Goal: Information Seeking & Learning: Learn about a topic

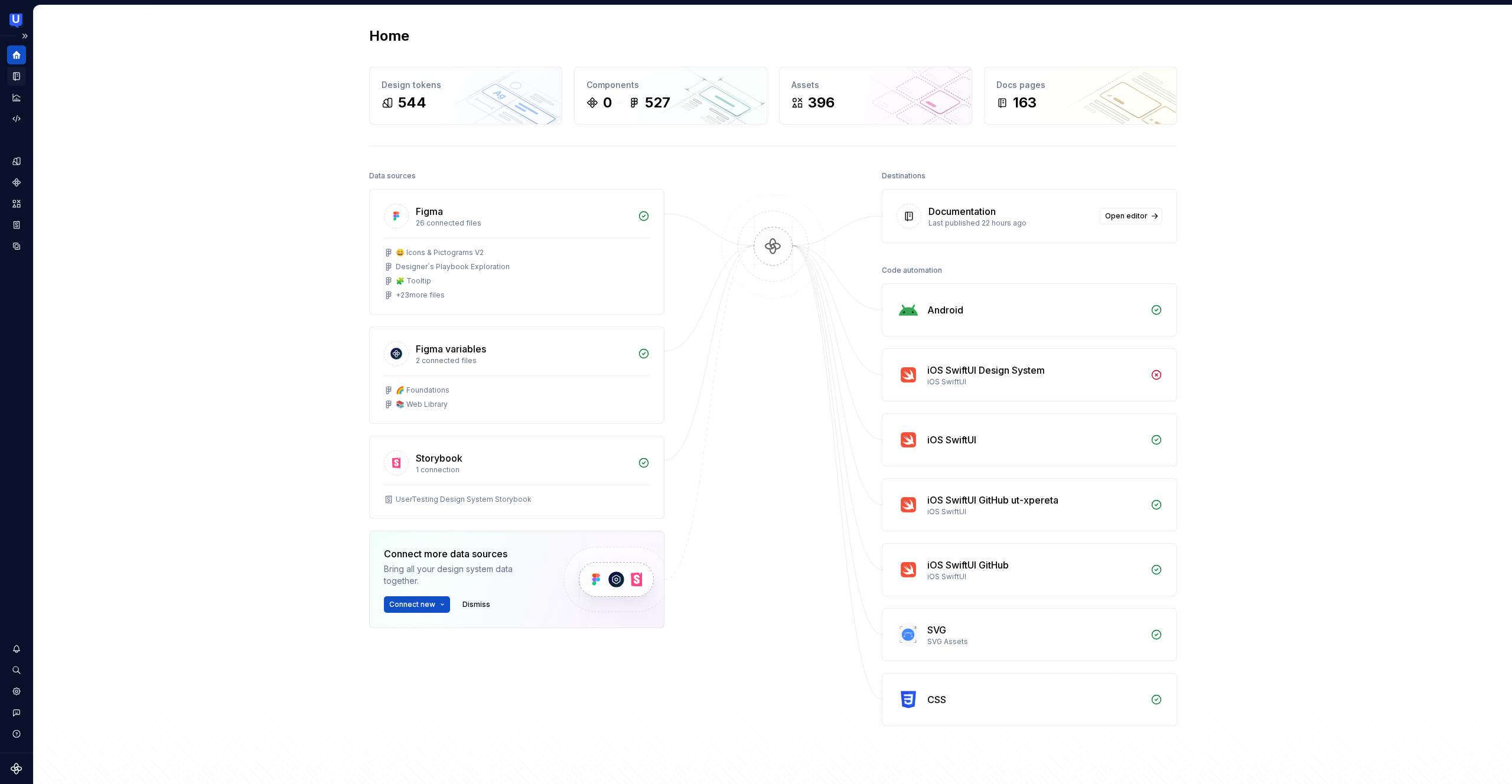
click at [18, 79] on icon "Documentation" at bounding box center [16, 76] width 6 height 8
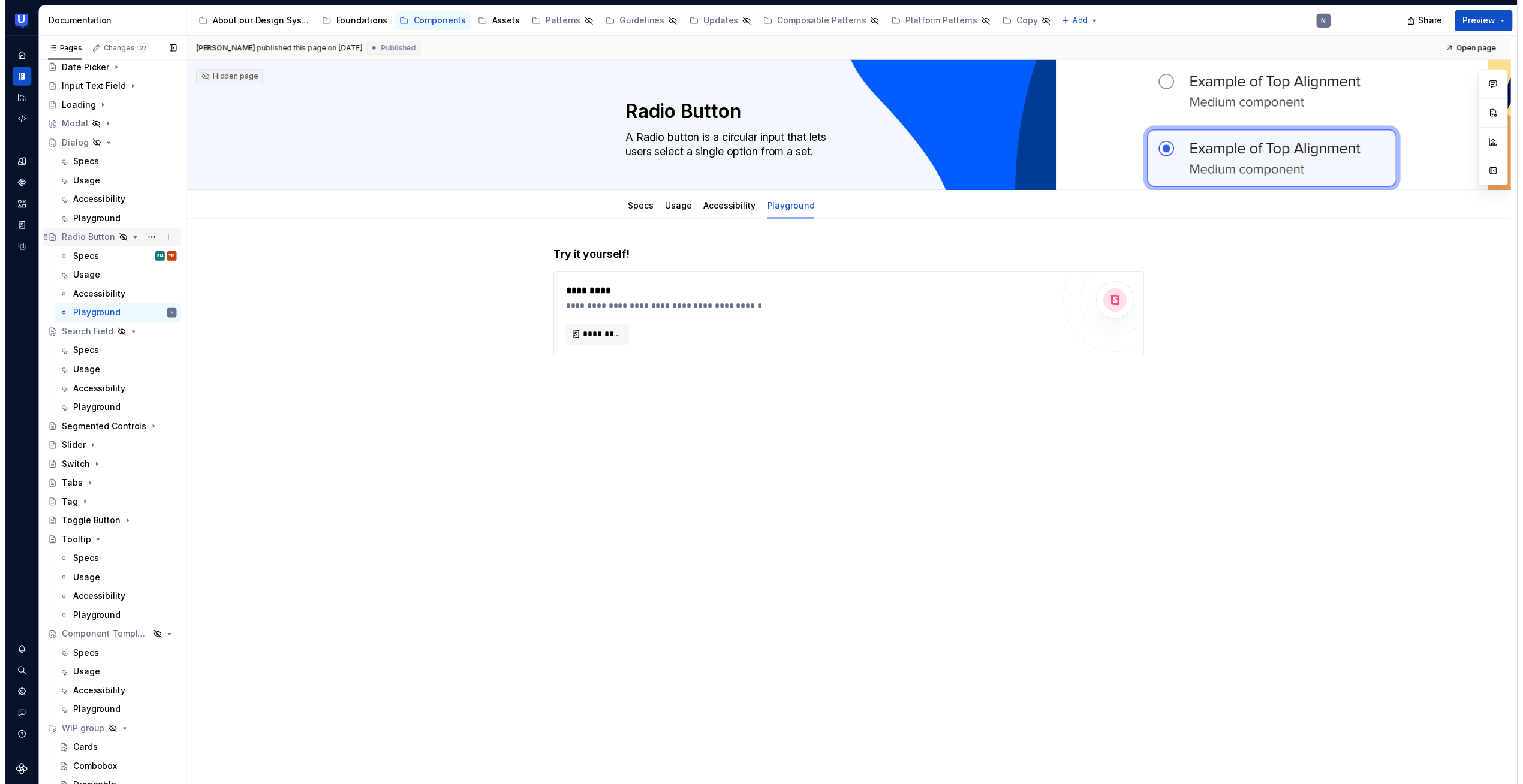
scroll to position [234, 0]
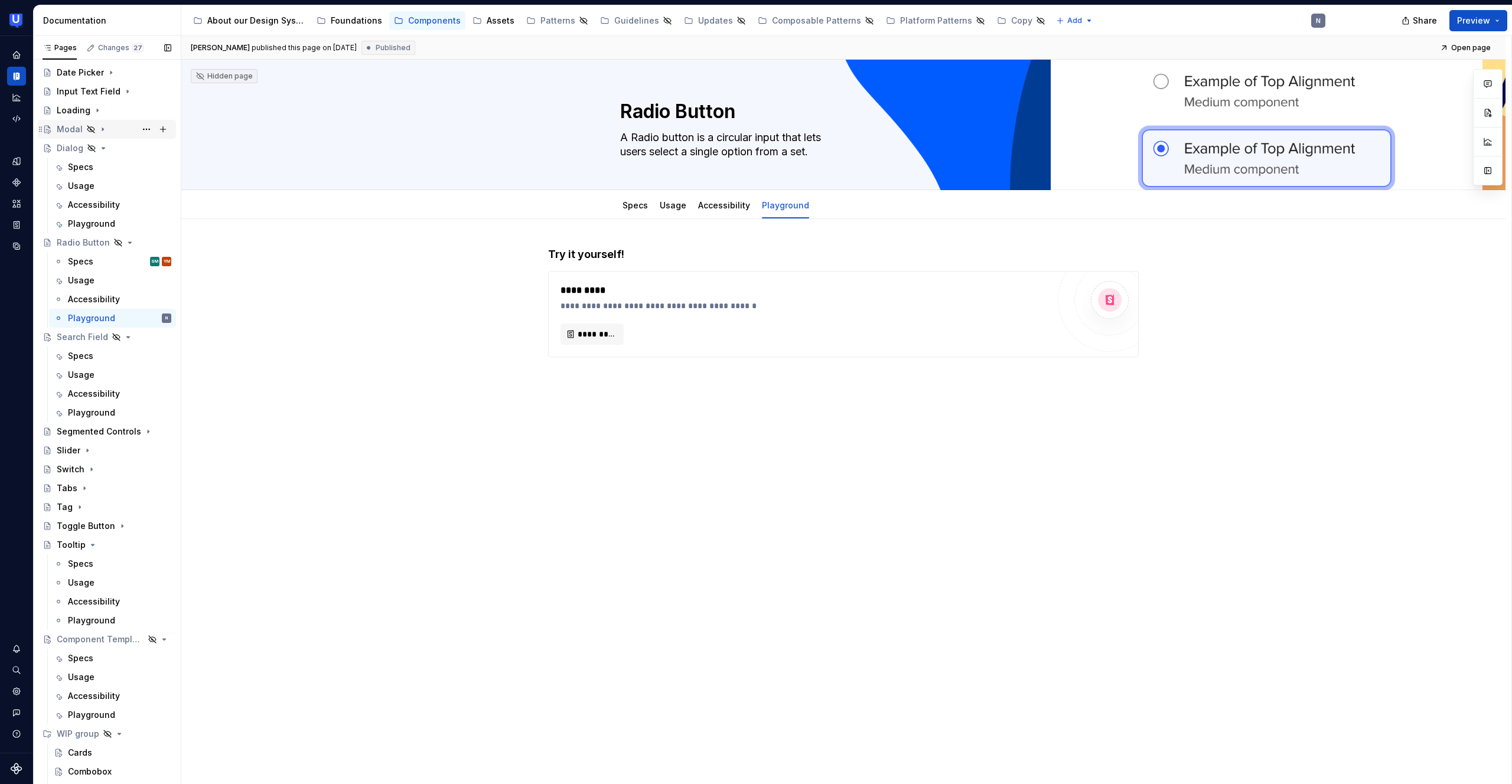
click at [100, 129] on icon "Page tree" at bounding box center [103, 129] width 10 height 10
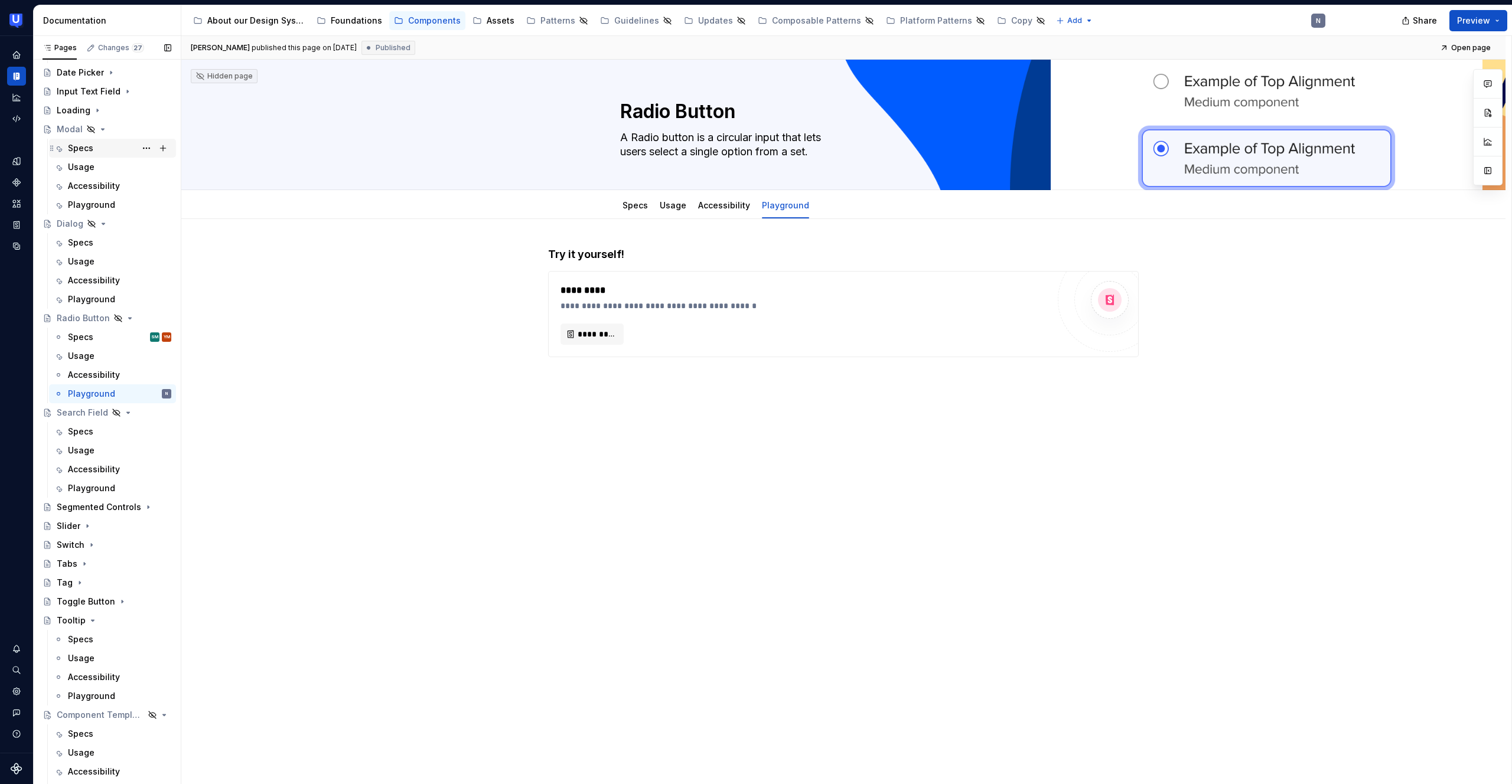
click at [98, 149] on div "Specs EP" at bounding box center [119, 149] width 103 height 17
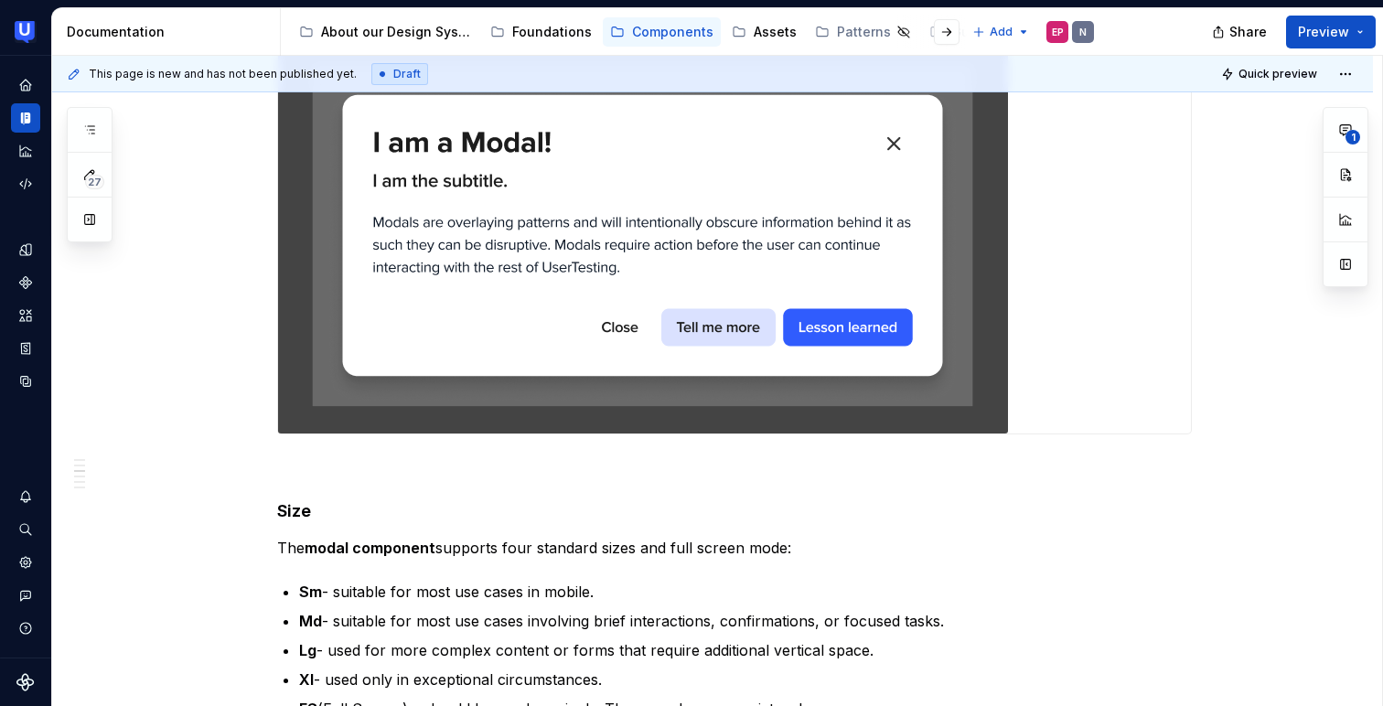
scroll to position [2409, 0]
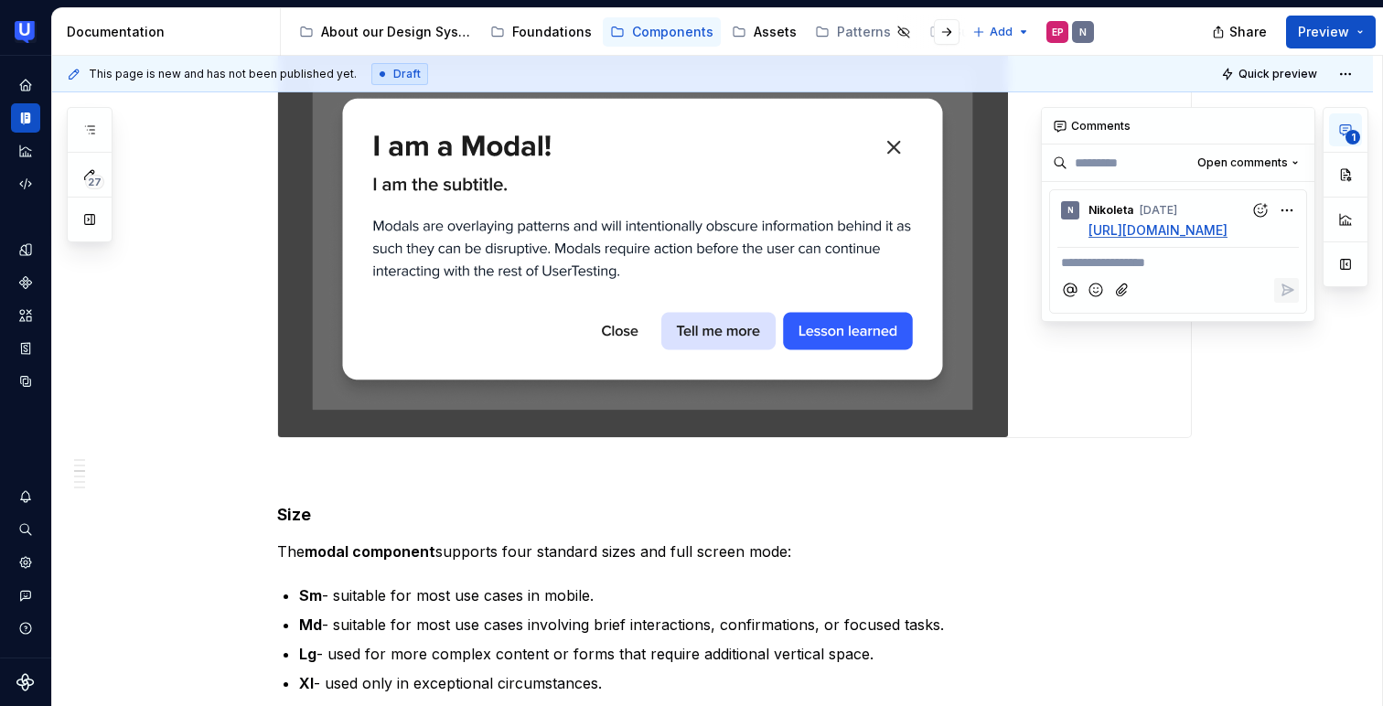
click at [1348, 133] on span "1" at bounding box center [1352, 137] width 15 height 15
click at [1333, 322] on div "1" at bounding box center [1345, 214] width 46 height 215
click at [1342, 123] on button "1" at bounding box center [1345, 129] width 33 height 33
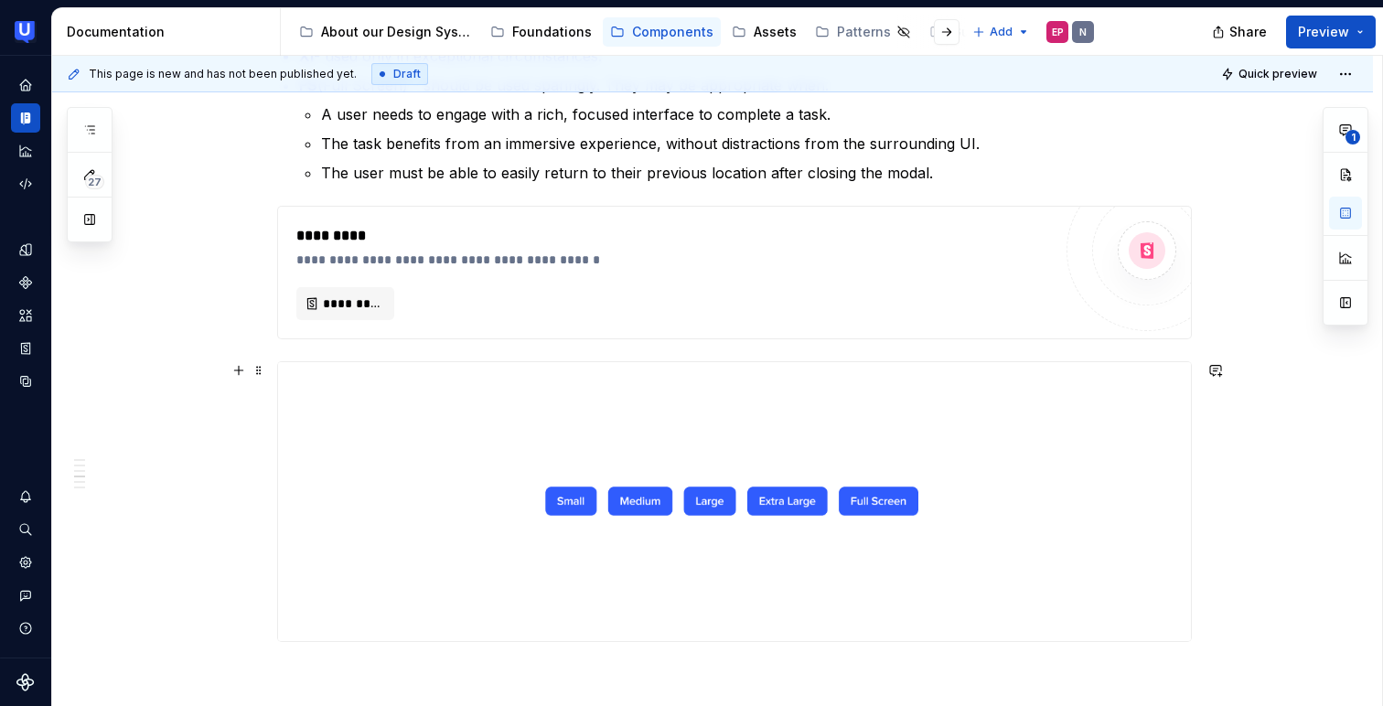
scroll to position [3072, 0]
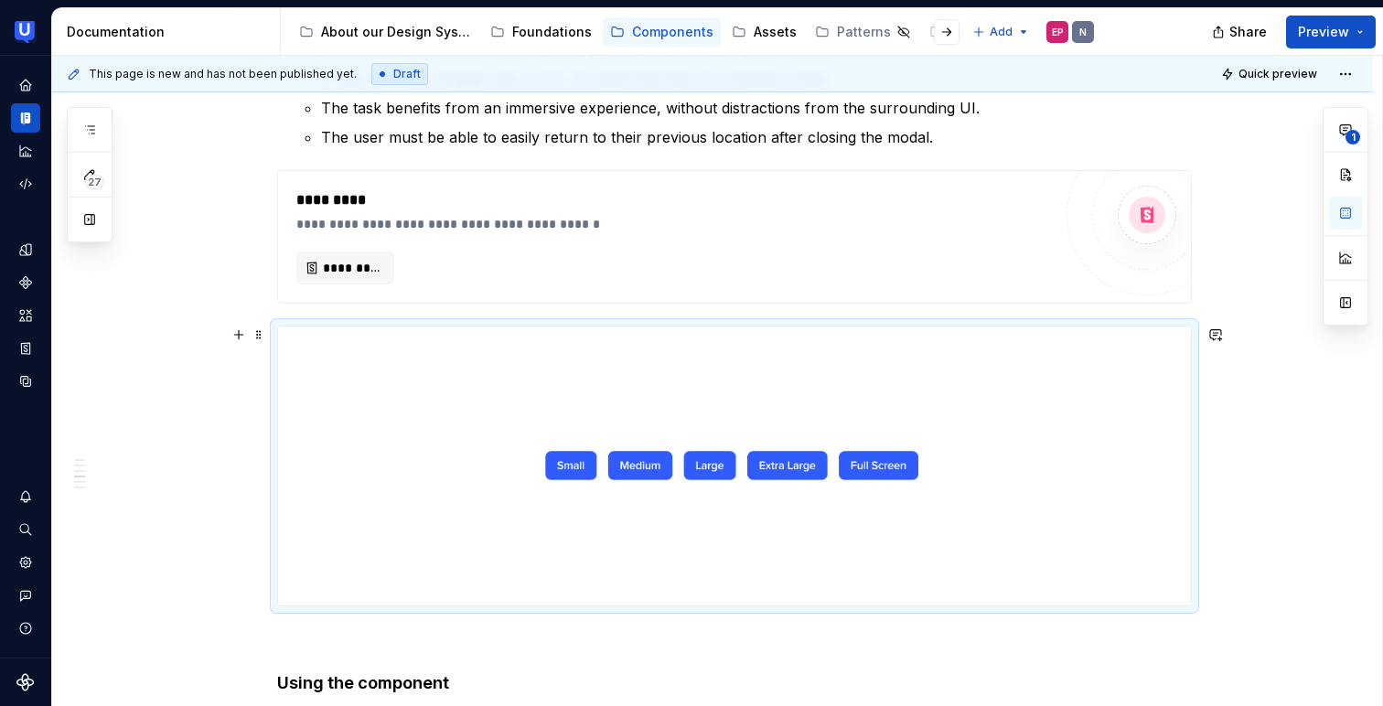
click at [569, 470] on img at bounding box center [734, 465] width 913 height 279
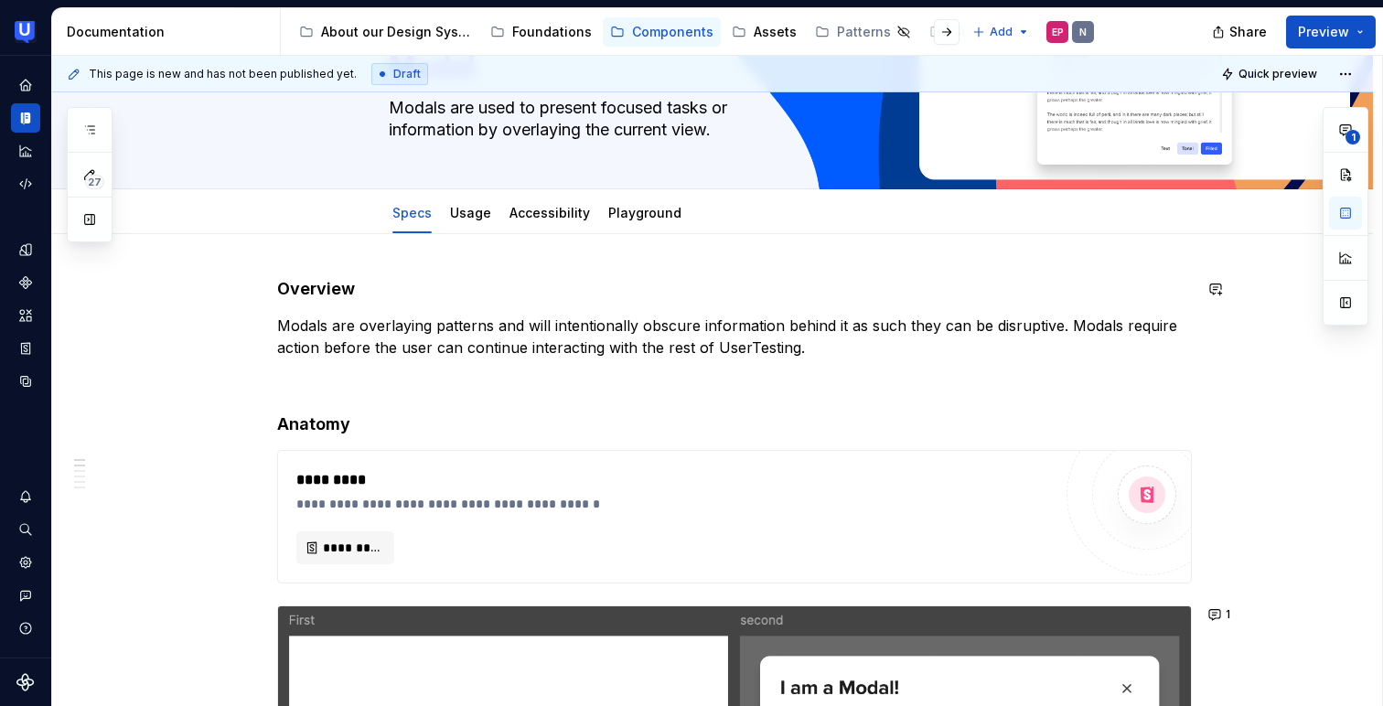
scroll to position [0, 0]
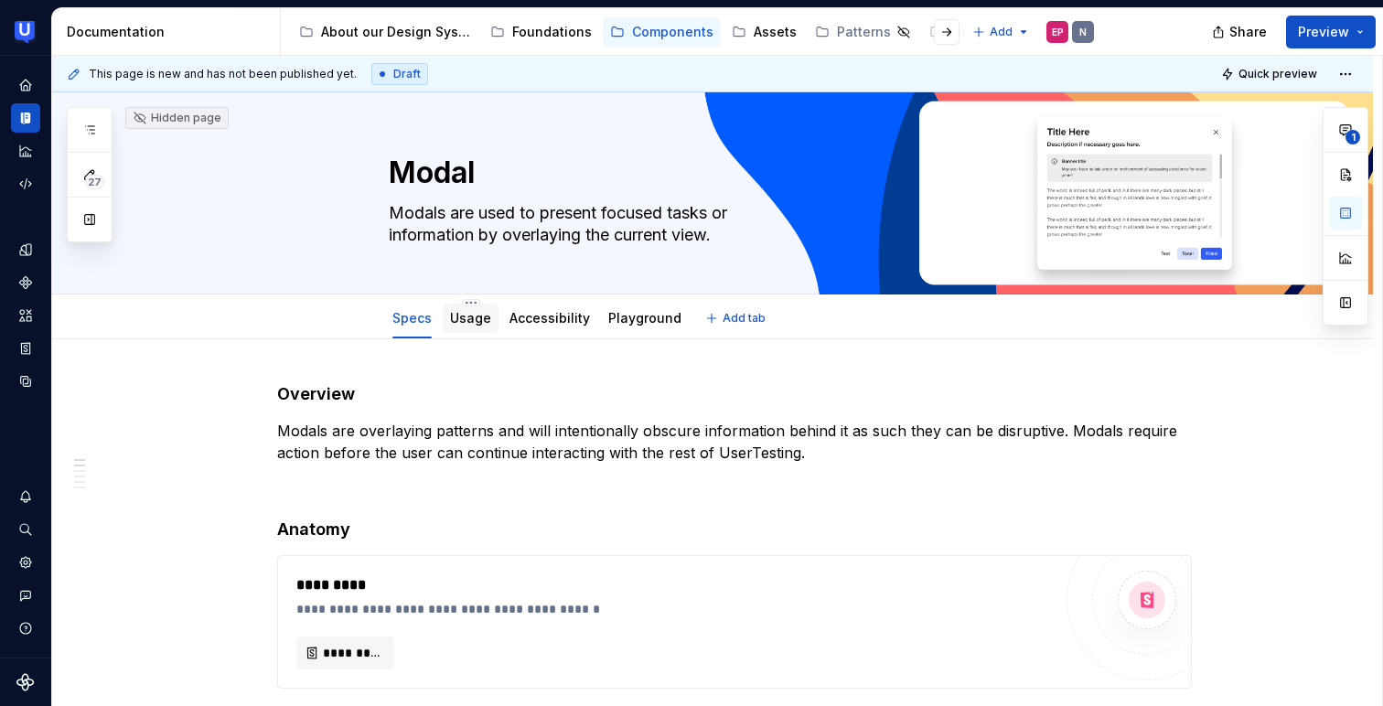
click at [458, 316] on link "Usage" at bounding box center [470, 318] width 41 height 16
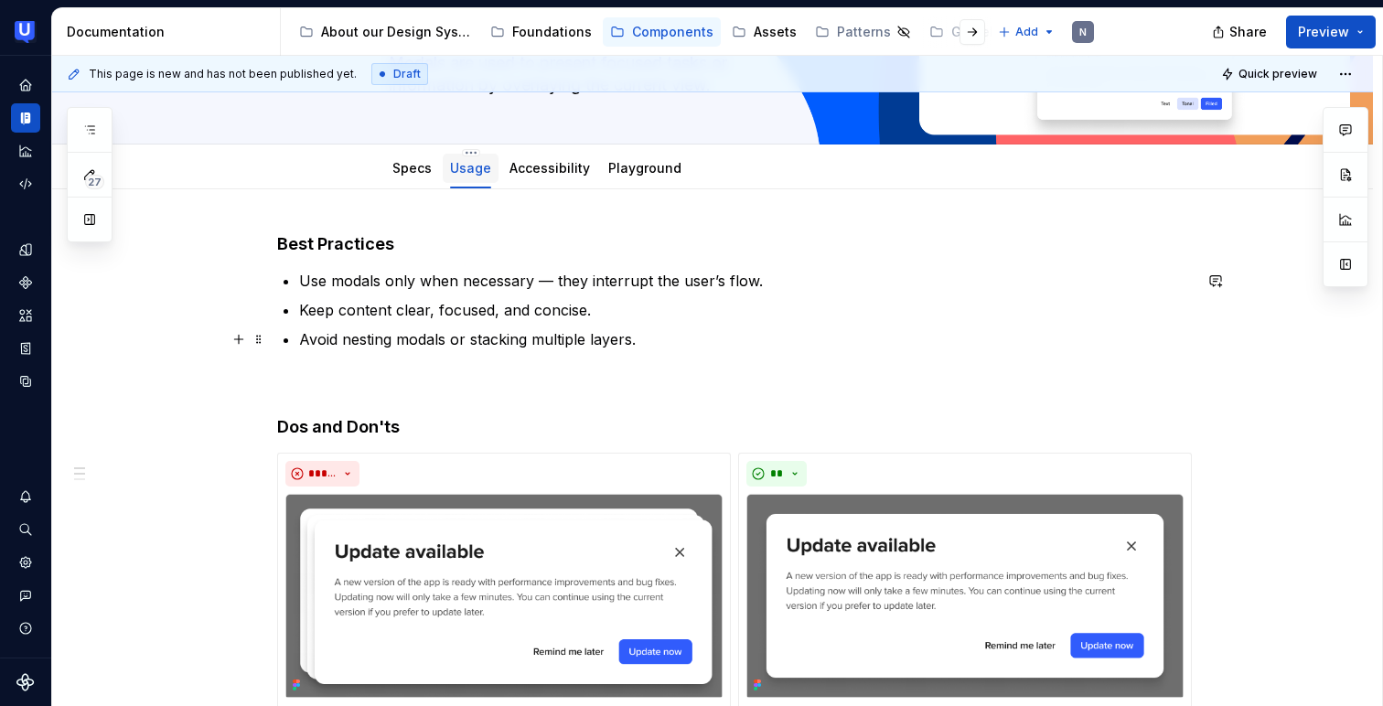
scroll to position [149, 0]
click at [419, 178] on div "Specs" at bounding box center [411, 169] width 39 height 22
click at [406, 176] on div "Specs" at bounding box center [411, 169] width 39 height 18
click at [422, 176] on div "Specs" at bounding box center [411, 169] width 39 height 18
click at [402, 173] on link "Specs" at bounding box center [411, 169] width 39 height 16
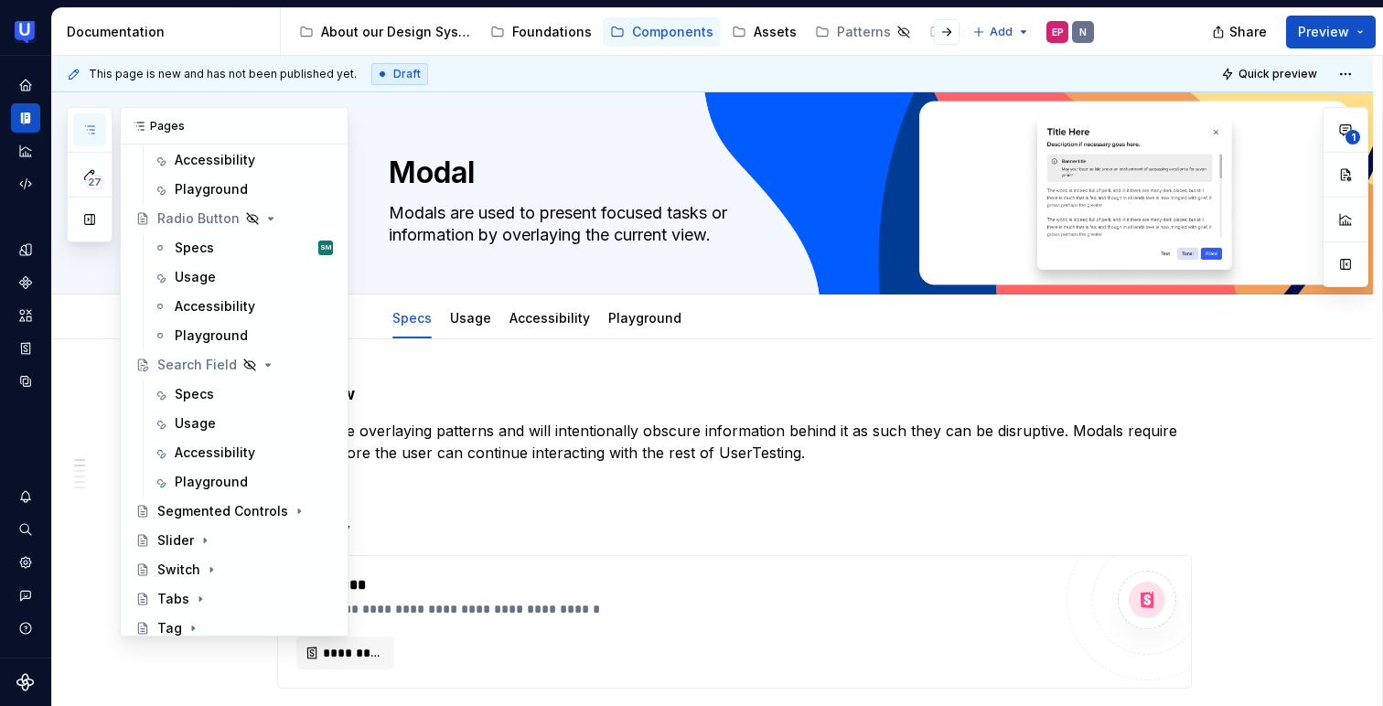
scroll to position [686, 0]
click at [195, 362] on div "Search Field" at bounding box center [197, 362] width 80 height 18
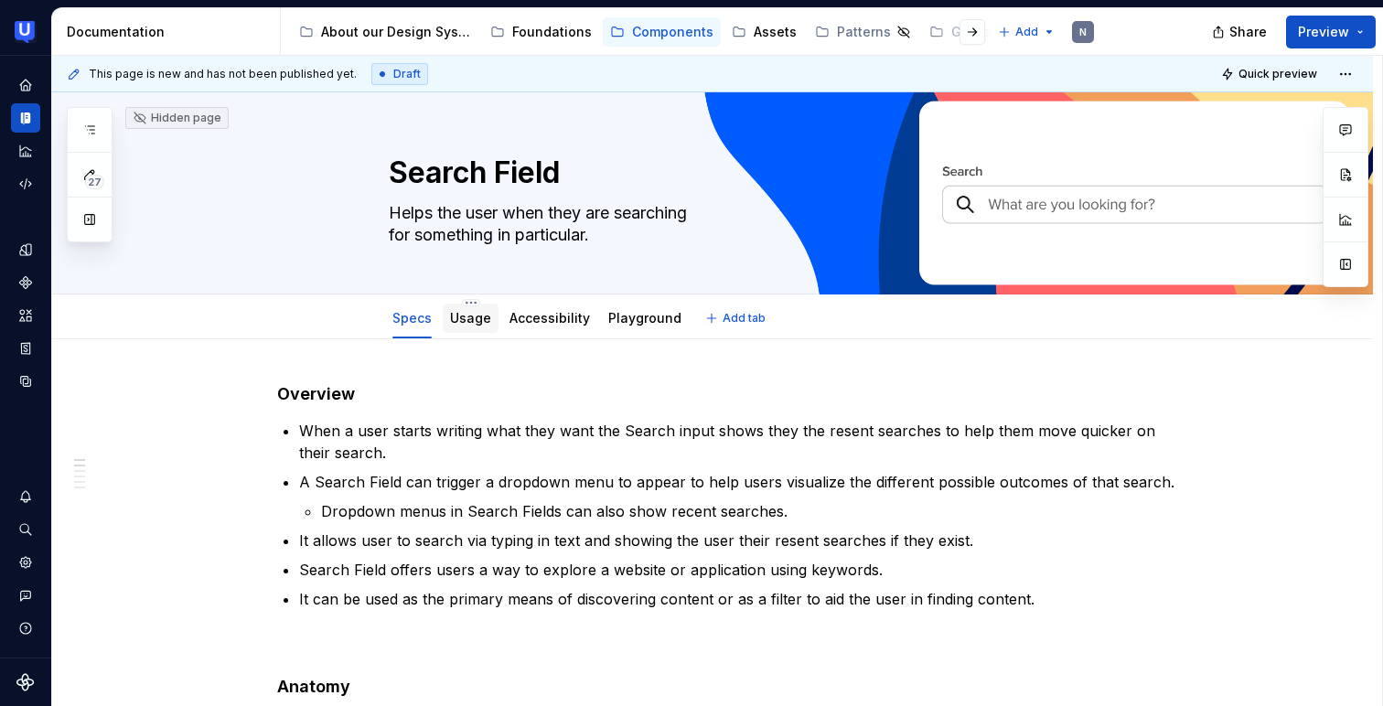
click at [461, 320] on link "Usage" at bounding box center [470, 318] width 41 height 16
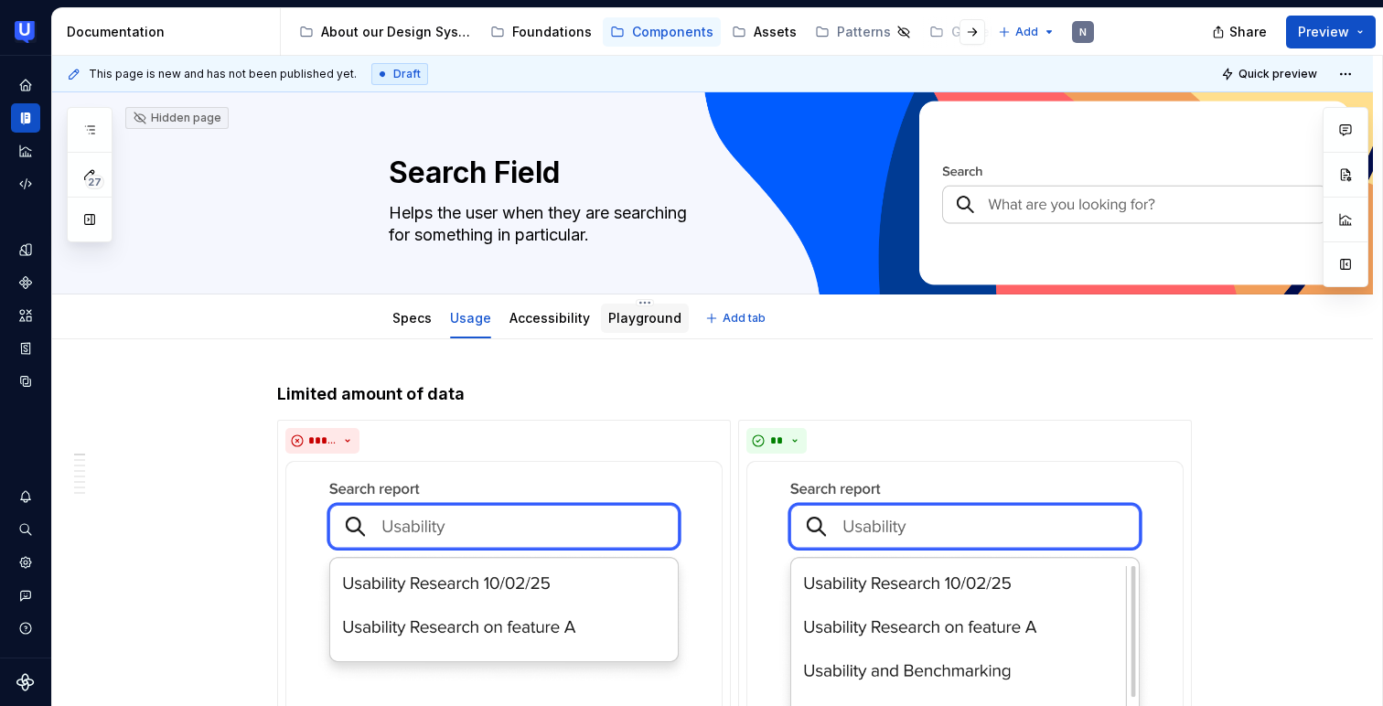
click at [608, 323] on link "Playground" at bounding box center [644, 318] width 73 height 16
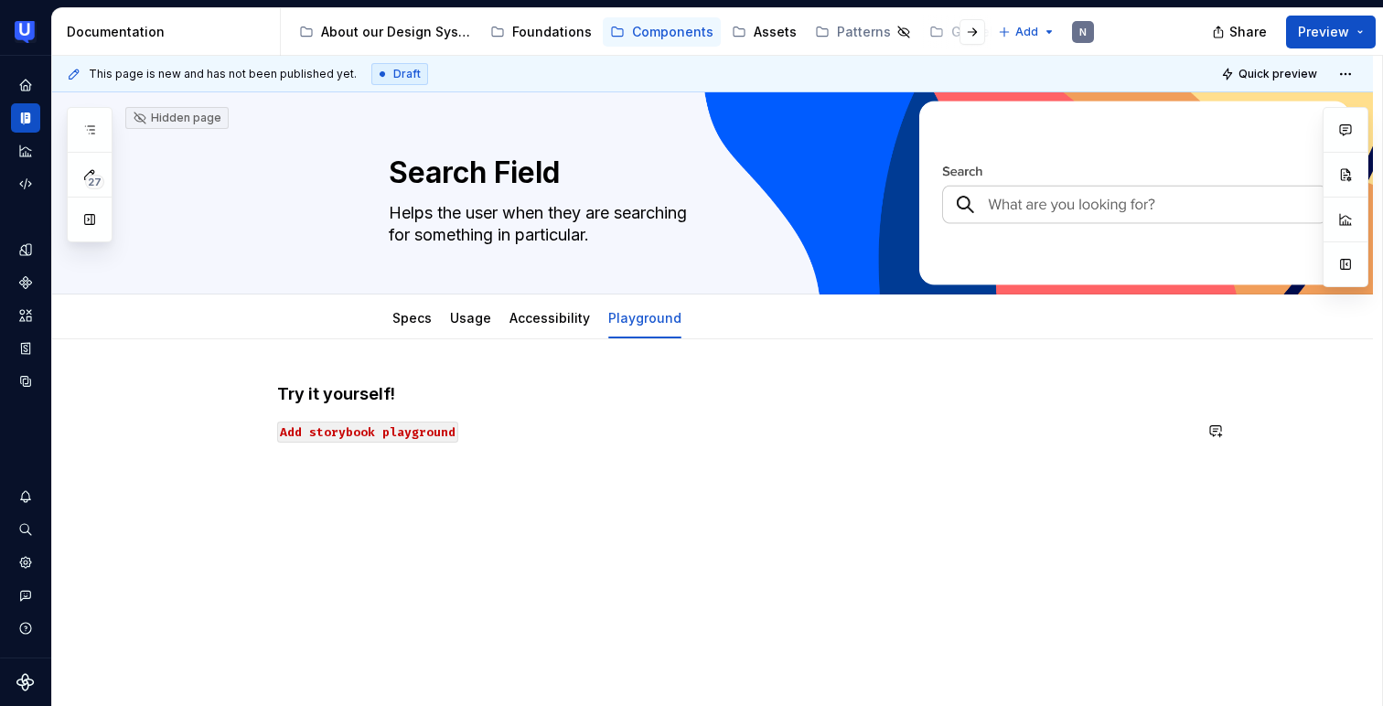
scroll to position [1, 0]
click at [465, 325] on div "Usage" at bounding box center [470, 317] width 41 height 18
click at [481, 321] on link "Usage" at bounding box center [470, 317] width 41 height 16
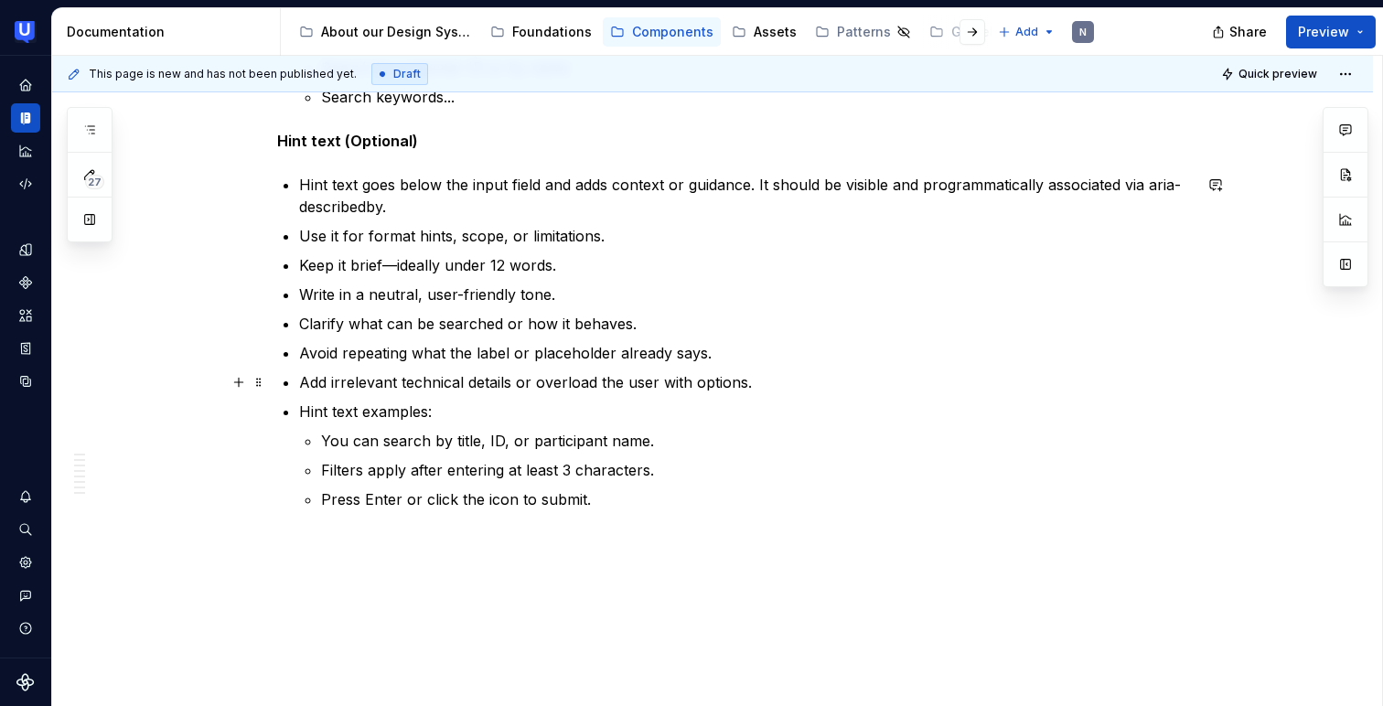
scroll to position [4736, 0]
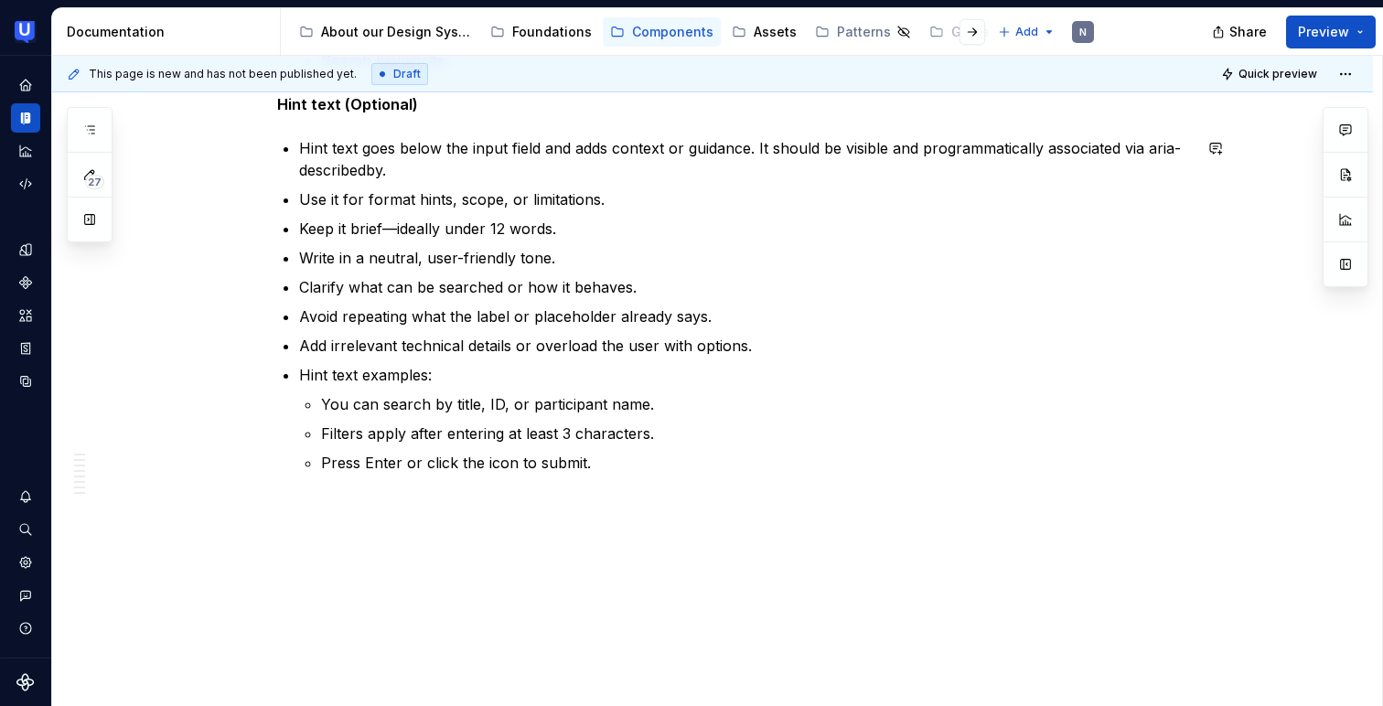
type textarea "*"
